Goal: Use online tool/utility: Utilize a website feature to perform a specific function

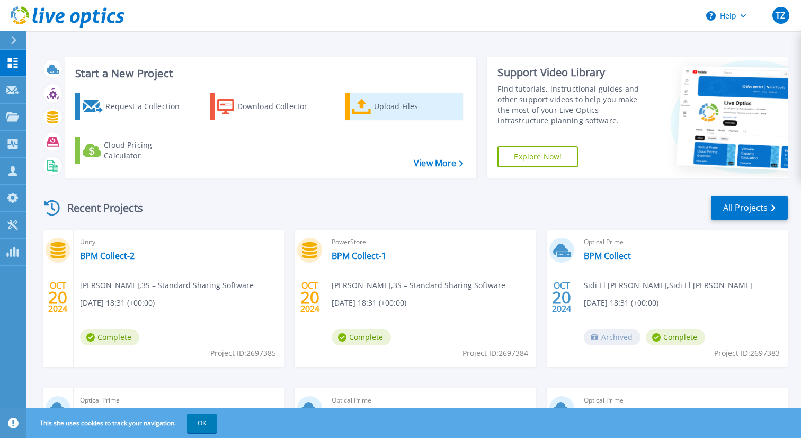
click at [378, 105] on div "Upload Files" at bounding box center [416, 106] width 85 height 21
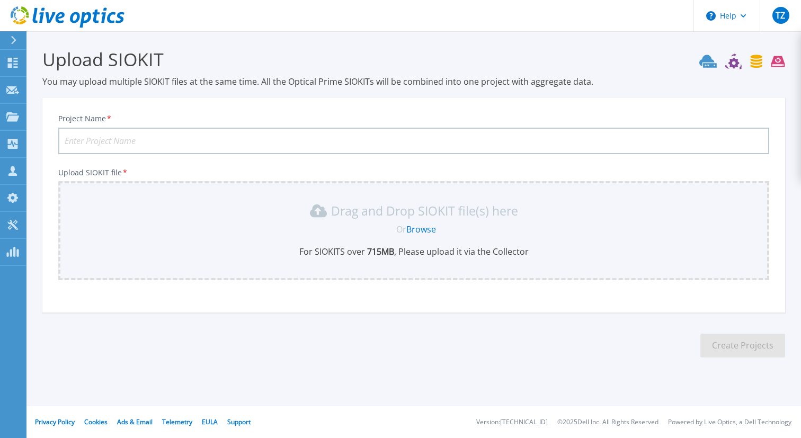
click at [200, 139] on input "Project Name *" at bounding box center [413, 141] width 711 height 26
type input "Test"
click at [417, 231] on link "Browse" at bounding box center [421, 229] width 30 height 12
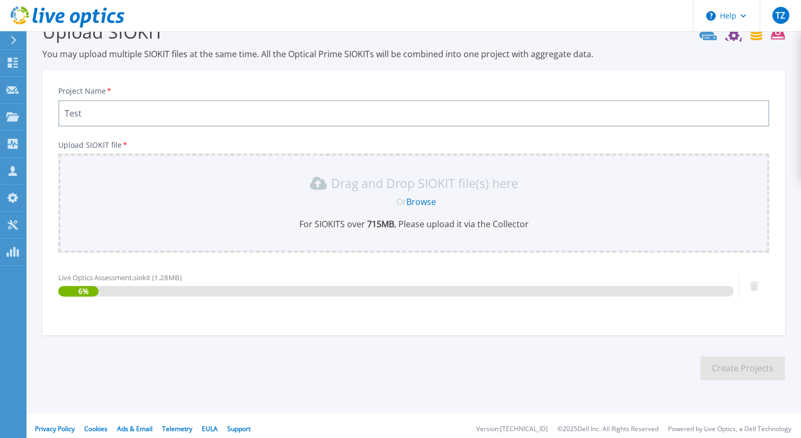
scroll to position [34, 0]
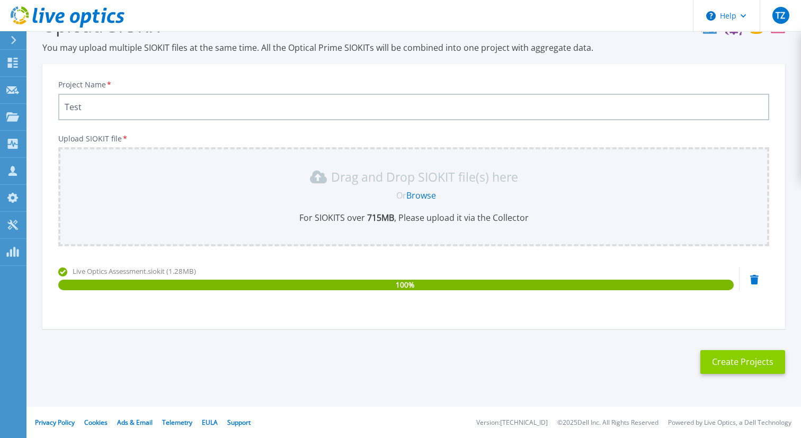
click at [730, 361] on button "Create Projects" at bounding box center [742, 362] width 85 height 24
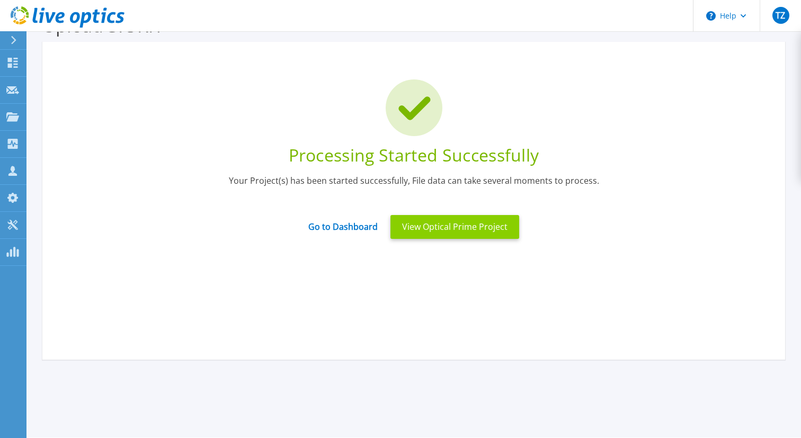
click at [471, 229] on button "View Optical Prime Project" at bounding box center [454, 227] width 129 height 24
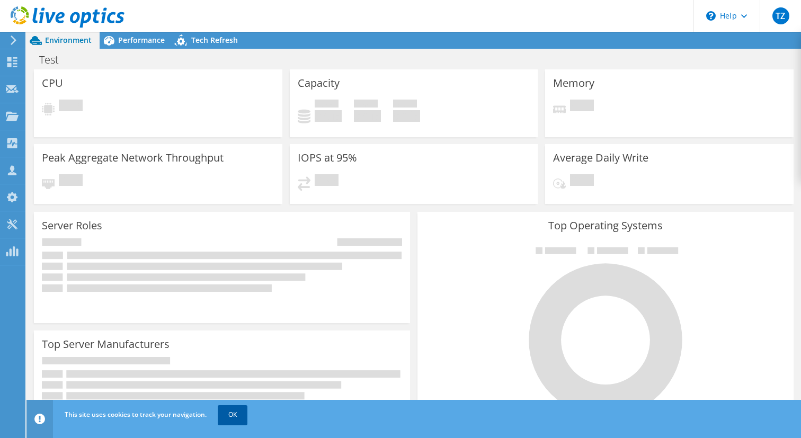
click at [234, 413] on link "OK" at bounding box center [233, 414] width 30 height 19
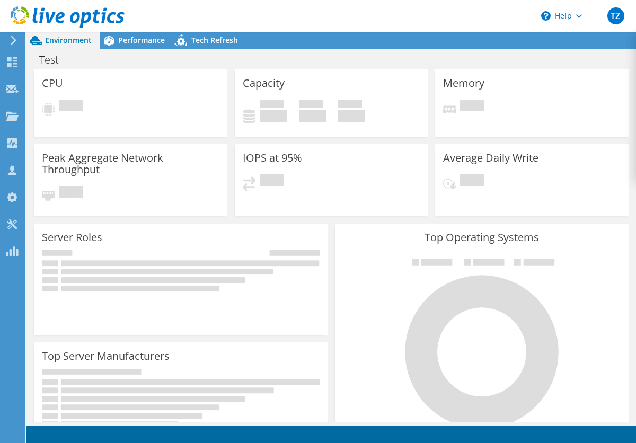
click at [11, 39] on icon at bounding box center [14, 40] width 8 height 10
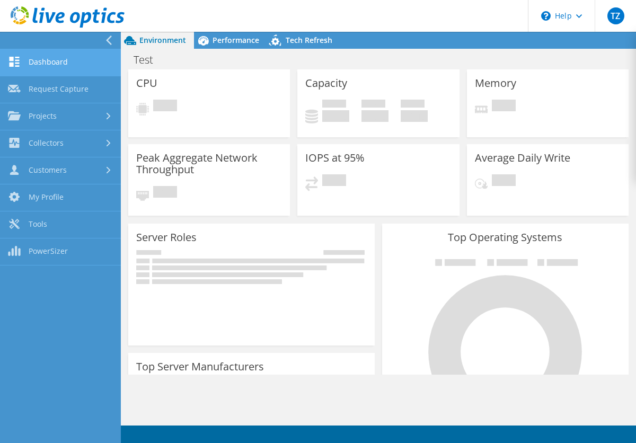
click at [30, 59] on link "Dashboard" at bounding box center [60, 62] width 121 height 27
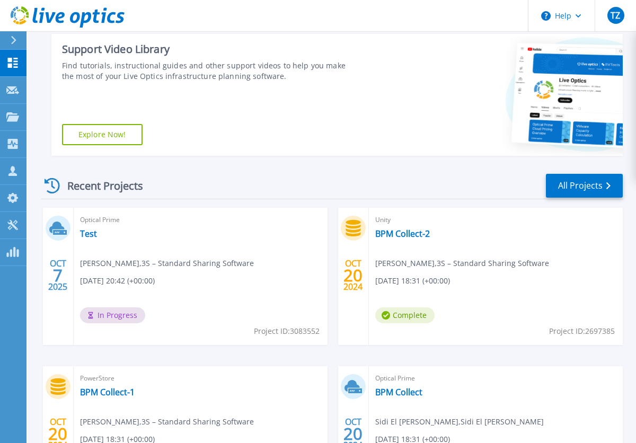
scroll to position [167, 0]
